Goal: Check status

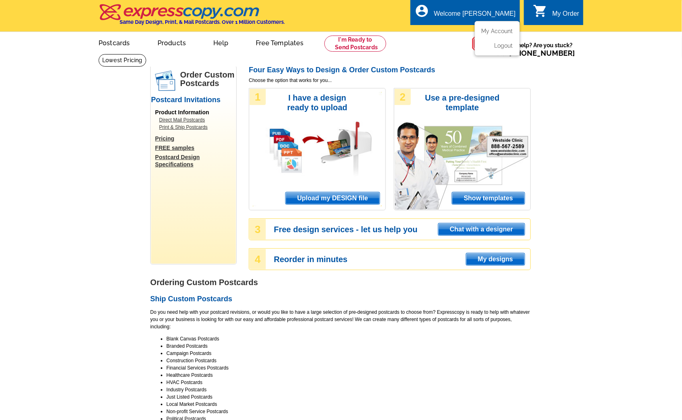
click at [495, 4] on div "account_circle Welcome Daniel My Account Logout" at bounding box center [465, 12] width 109 height 25
click at [495, 33] on link "My Account" at bounding box center [496, 30] width 35 height 7
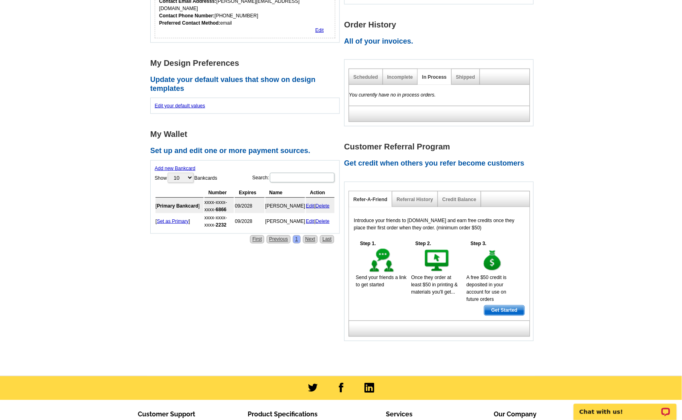
scroll to position [65, 0]
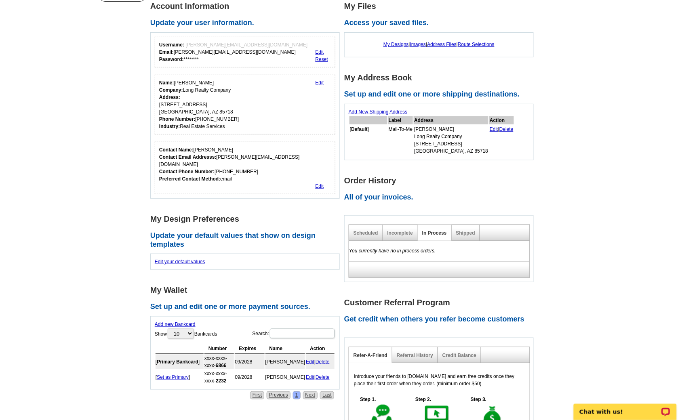
click at [453, 229] on div "Shipped" at bounding box center [466, 233] width 28 height 16
click at [458, 230] on link "Shipped" at bounding box center [465, 233] width 19 height 6
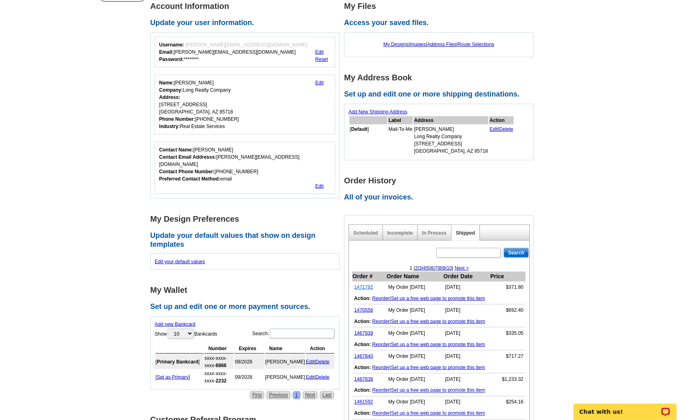
click at [368, 287] on link "1471792" at bounding box center [364, 288] width 19 height 6
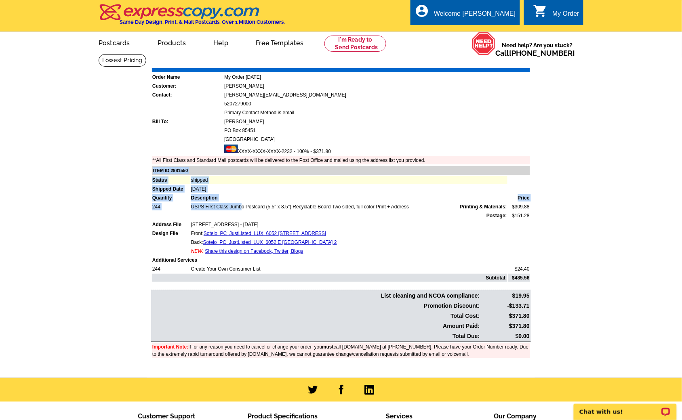
drag, startPoint x: 151, startPoint y: 201, endPoint x: 221, endPoint y: 199, distance: 70.0
click at [206, 199] on table "ITEM ID 2981550 Status shipped Shipped Date [DATE] Quantity Description Price 2…" at bounding box center [342, 224] width 382 height 118
click at [408, 203] on td "USPS First Class Jumbo Postcard (5.5" x 8.5") Recyclable Board Two sided, full …" at bounding box center [349, 207] width 317 height 8
click at [241, 231] on link "Sotelo_PC_JustListed_LUX_6052 [STREET_ADDRESS]" at bounding box center [265, 234] width 123 height 6
